Goal: Task Accomplishment & Management: Use online tool/utility

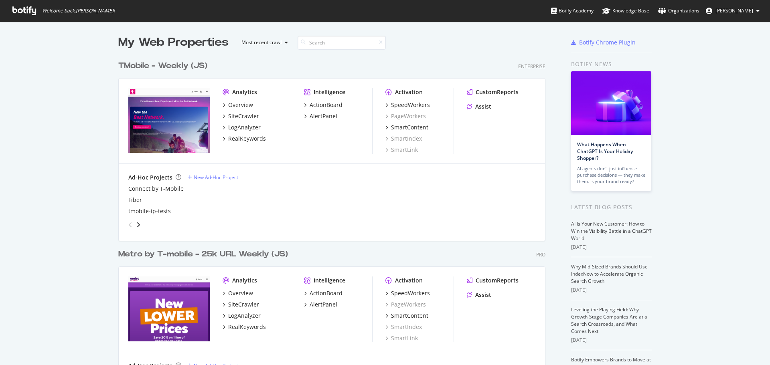
scroll to position [359, 758]
click at [494, 93] on div "CustomReports" at bounding box center [497, 92] width 43 height 8
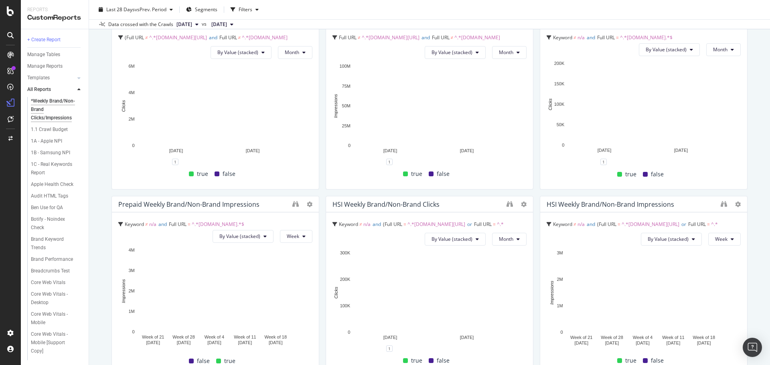
scroll to position [80, 0]
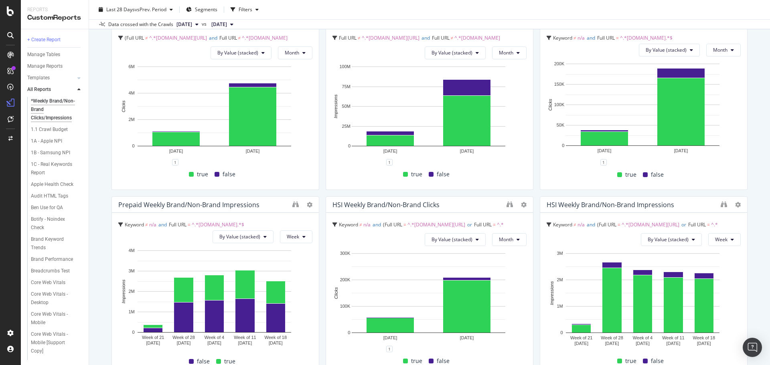
click at [533, 95] on div "Postpaid Weekly Brand/non-brand Clicks Full URL ≠ ^.*[DOMAIN_NAME][URL] and Ful…" at bounding box center [429, 370] width 636 height 721
click at [103, 186] on div "*Weekly Brand/Non-Brand Clicks/Impressions *Weekly Brand/Non-Brand Clicks/Impre…" at bounding box center [429, 182] width 681 height 365
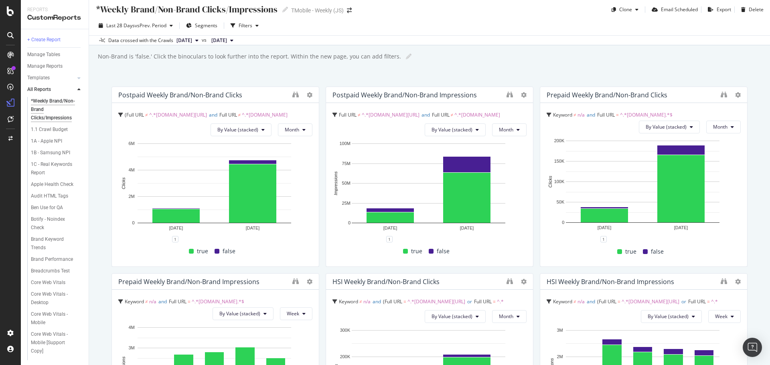
scroll to position [0, 0]
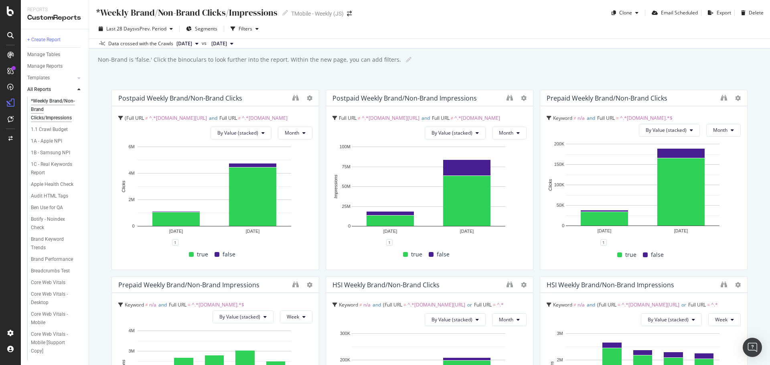
click at [102, 116] on div "*Weekly Brand/Non-Brand Clicks/Impressions *Weekly Brand/Non-Brand Clicks/Impre…" at bounding box center [429, 182] width 681 height 365
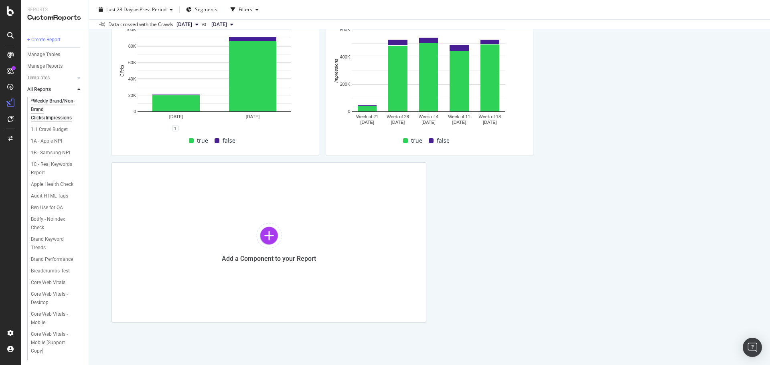
scroll to position [496, 0]
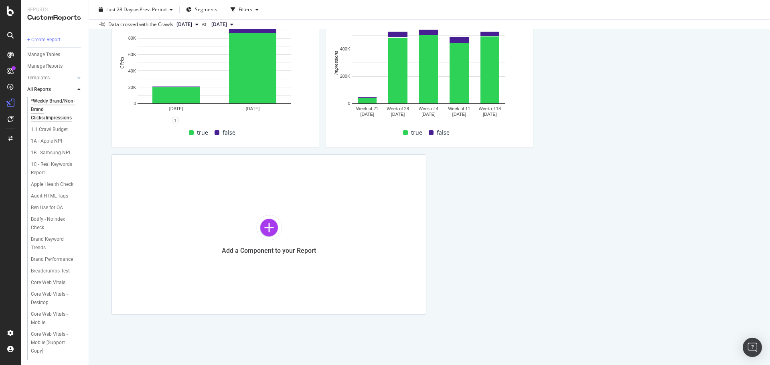
click at [100, 111] on div "*Weekly Brand/Non-Brand Clicks/Impressions *Weekly Brand/Non-Brand Clicks/Impre…" at bounding box center [429, 182] width 681 height 365
click at [103, 215] on div "*Weekly Brand/Non-Brand Clicks/Impressions *Weekly Brand/Non-Brand Clicks/Impre…" at bounding box center [429, 182] width 681 height 365
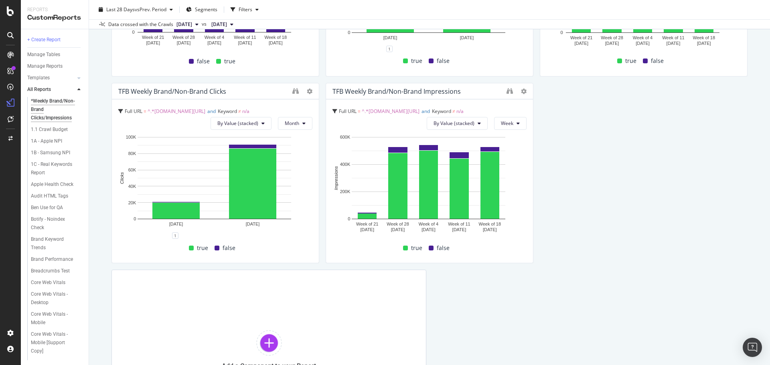
scroll to position [376, 0]
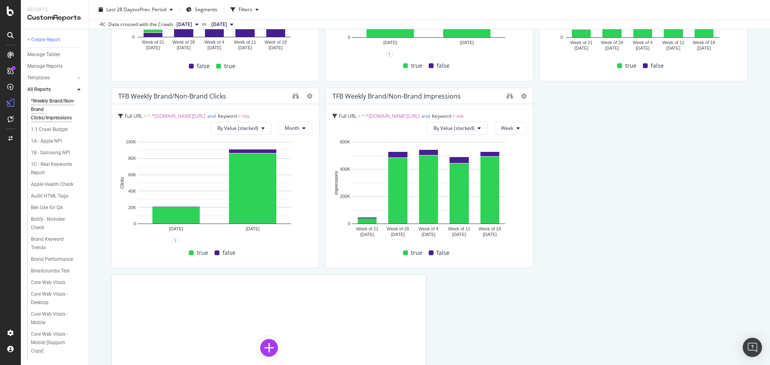
click at [103, 172] on div "*Weekly Brand/Non-Brand Clicks/Impressions *Weekly Brand/Non-Brand Clicks/Impre…" at bounding box center [429, 182] width 681 height 365
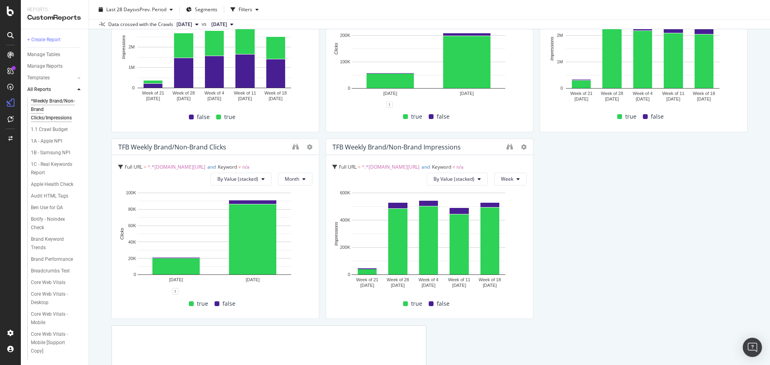
scroll to position [255, 0]
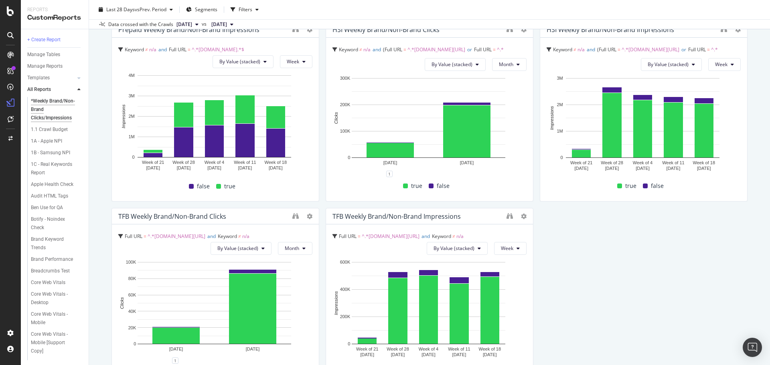
click at [101, 123] on div "*Weekly Brand/Non-Brand Clicks/Impressions *Weekly Brand/Non-Brand Clicks/Impre…" at bounding box center [429, 182] width 681 height 365
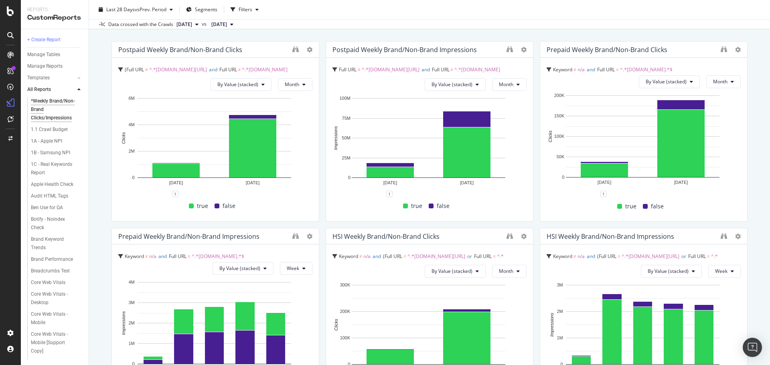
scroll to position [0, 0]
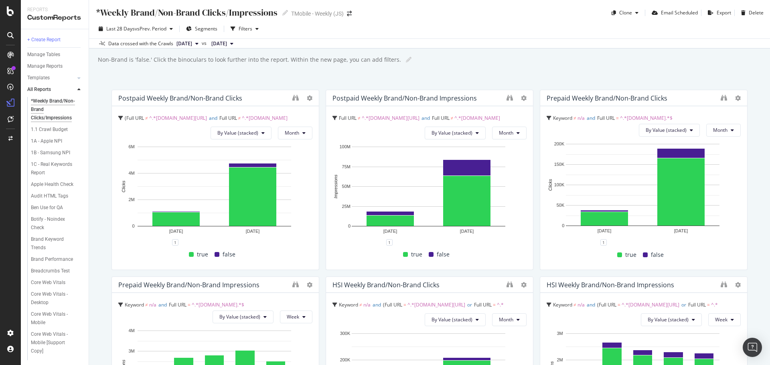
click at [101, 168] on div "*Weekly Brand/Non-Brand Clicks/Impressions *Weekly Brand/Non-Brand Clicks/Impre…" at bounding box center [429, 182] width 681 height 365
click at [49, 37] on div "+ Create Report" at bounding box center [43, 40] width 33 height 8
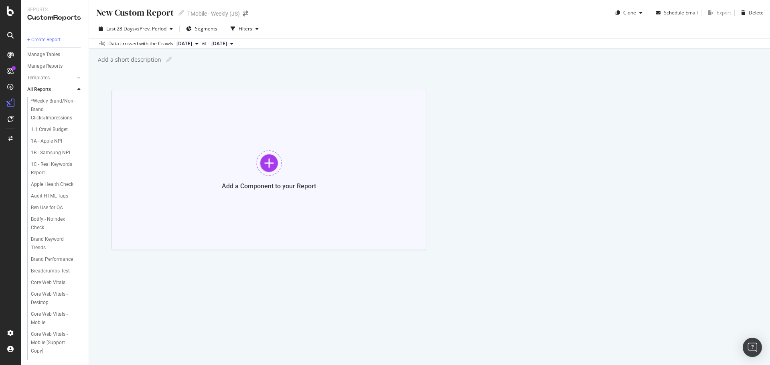
click at [276, 164] on div at bounding box center [269, 163] width 26 height 26
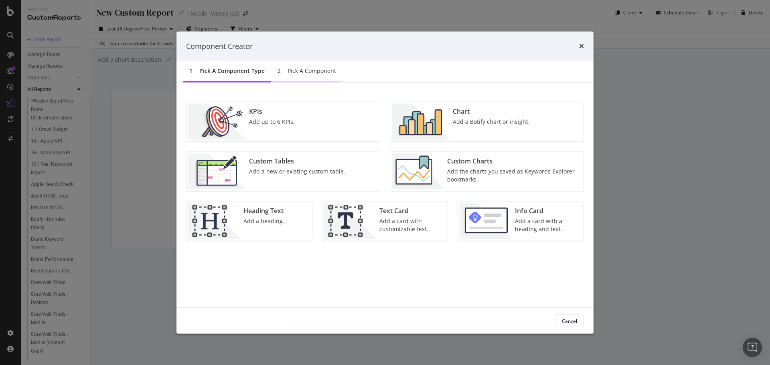
click at [304, 73] on div "Pick a Component" at bounding box center [312, 71] width 49 height 8
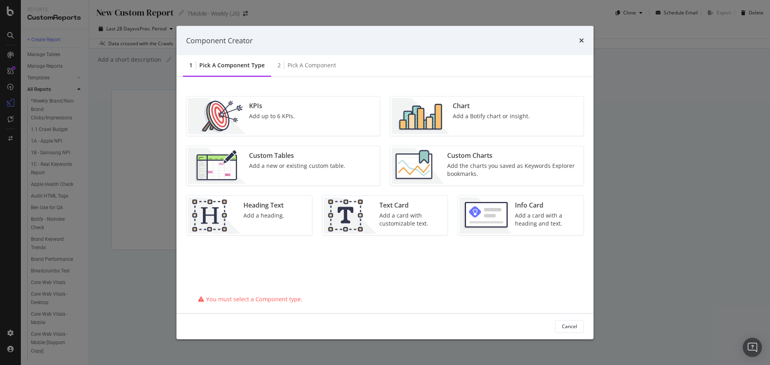
click at [233, 66] on div "Pick a Component type" at bounding box center [231, 65] width 65 height 8
click at [445, 120] on img "modal" at bounding box center [421, 116] width 58 height 36
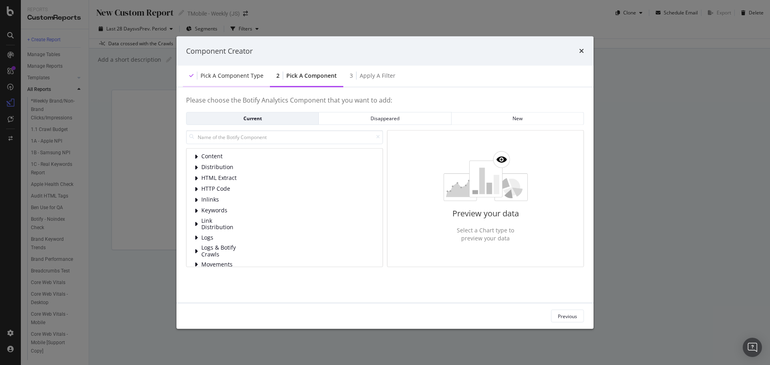
click at [228, 70] on div "Pick a Component type" at bounding box center [226, 76] width 87 height 22
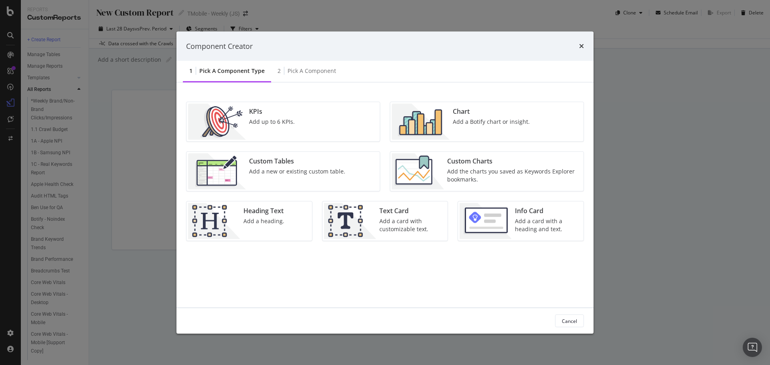
click at [436, 176] on img "modal" at bounding box center [418, 172] width 52 height 36
